Goal: Check status: Check status

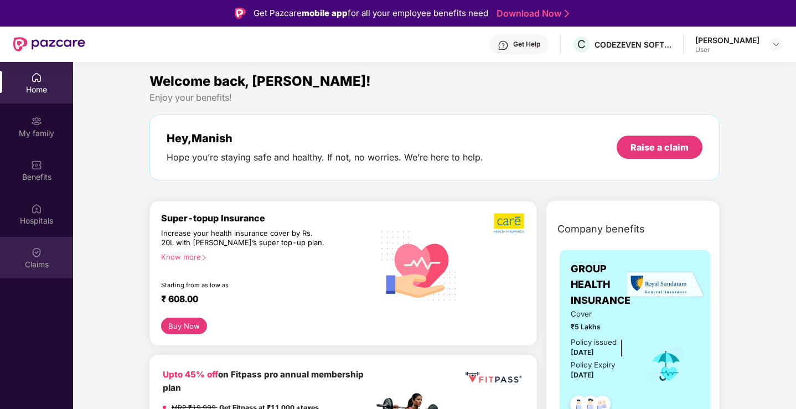
click at [55, 252] on div "Claims" at bounding box center [36, 258] width 73 height 42
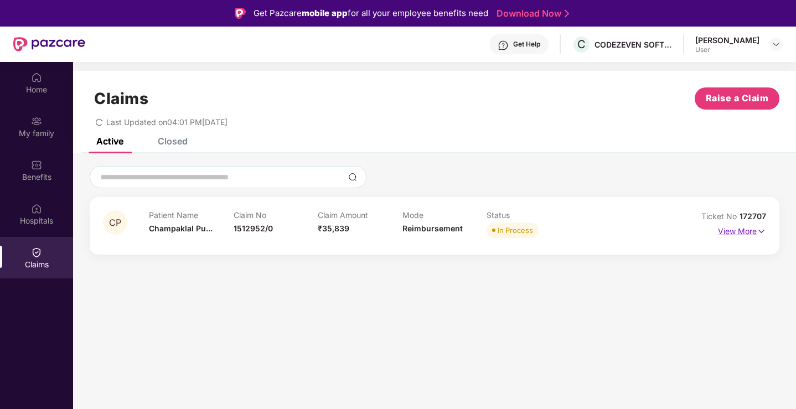
click at [756, 230] on p "View More" at bounding box center [742, 230] width 48 height 15
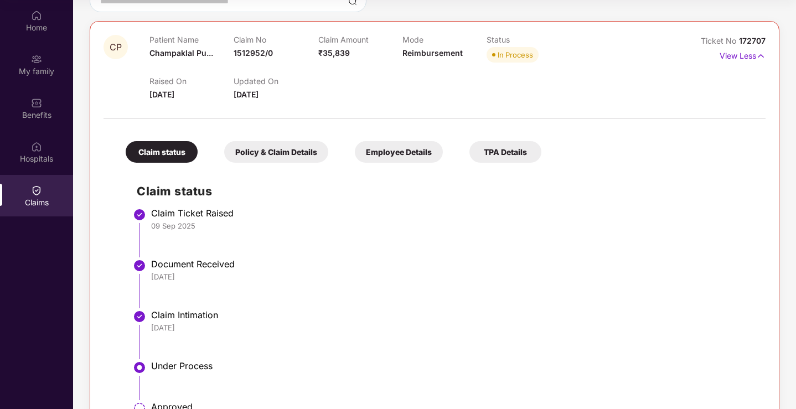
scroll to position [72, 0]
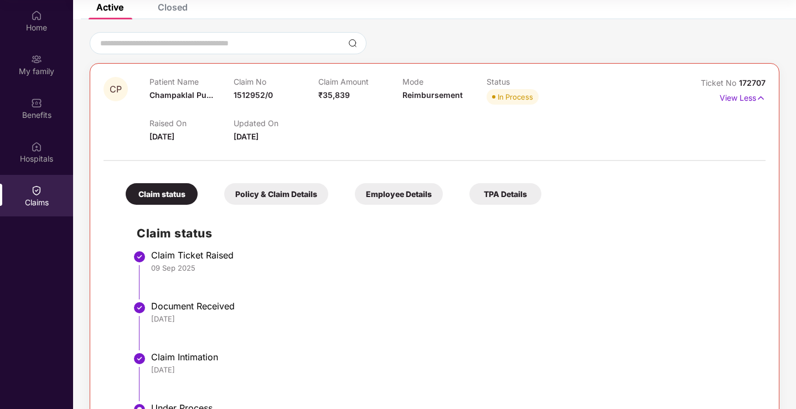
click at [190, 147] on div at bounding box center [435, 154] width 662 height 23
